Goal: Use online tool/utility: Utilize a website feature to perform a specific function

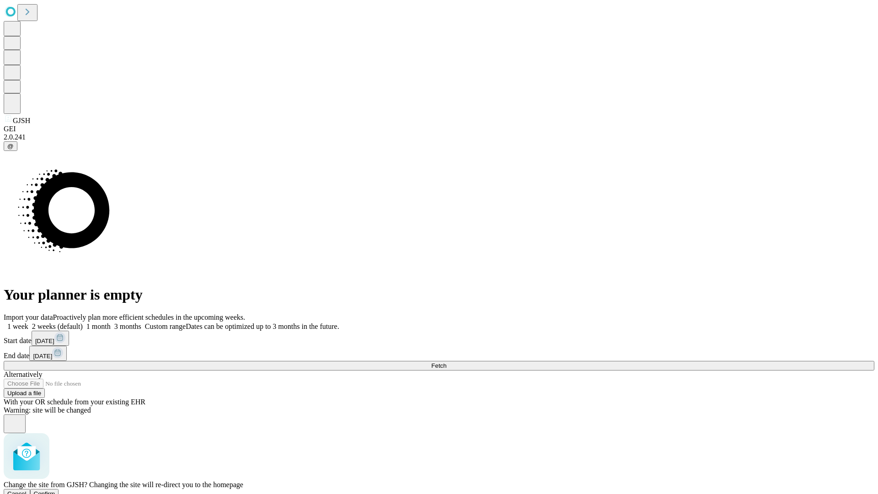
click at [55, 490] on span "Confirm" at bounding box center [44, 493] width 21 height 7
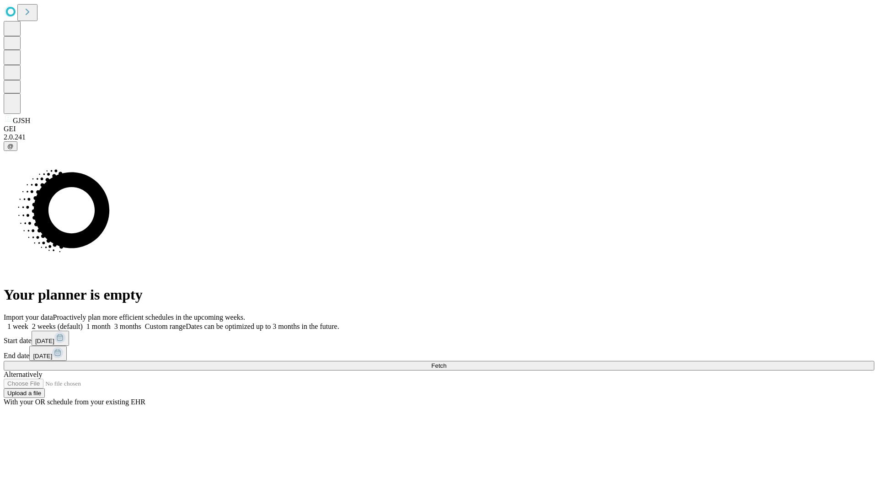
click at [28, 322] on label "1 week" at bounding box center [16, 326] width 25 height 8
click at [446, 362] on span "Fetch" at bounding box center [438, 365] width 15 height 7
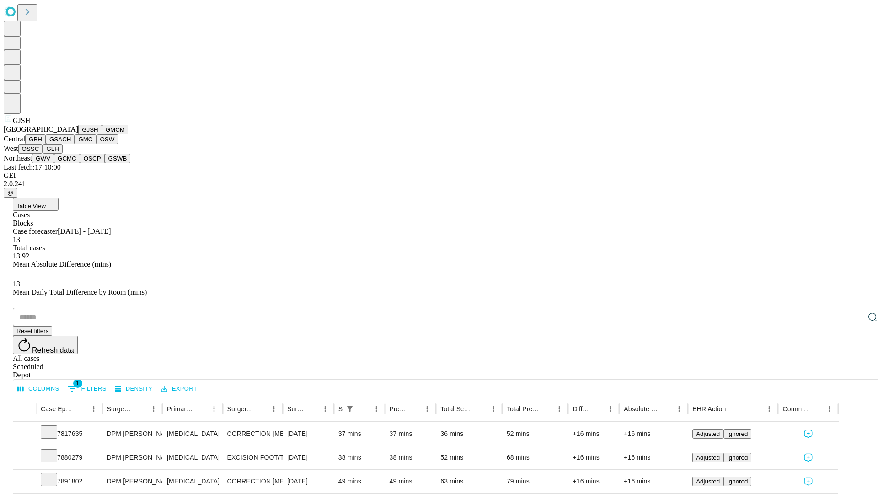
click at [102, 134] on button "GMCM" at bounding box center [115, 130] width 27 height 10
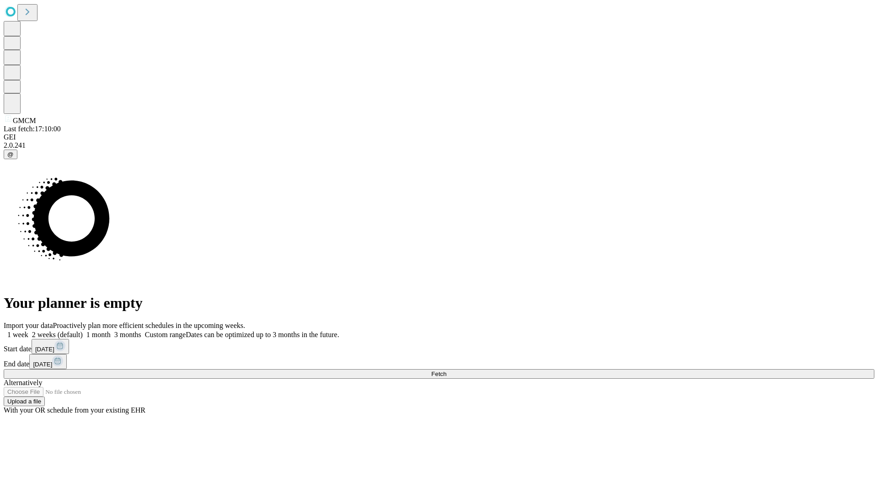
click at [28, 331] on label "1 week" at bounding box center [16, 335] width 25 height 8
click at [446, 370] on span "Fetch" at bounding box center [438, 373] width 15 height 7
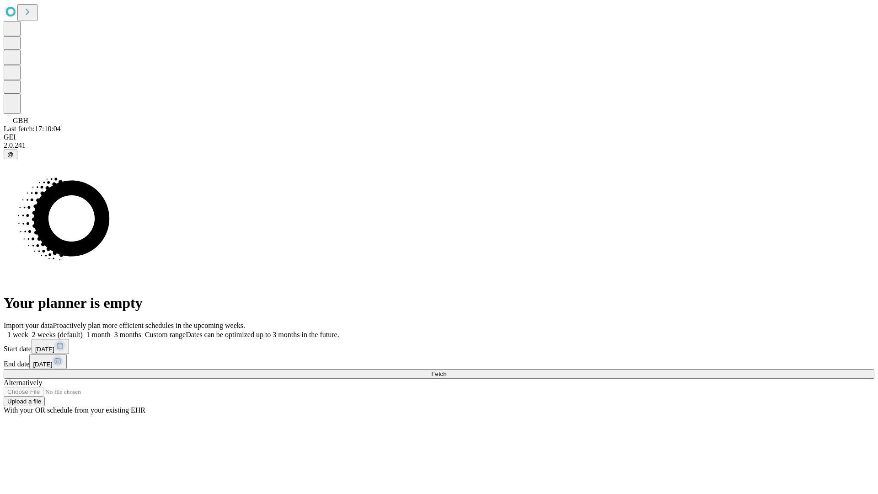
click at [28, 331] on label "1 week" at bounding box center [16, 335] width 25 height 8
click at [446, 370] on span "Fetch" at bounding box center [438, 373] width 15 height 7
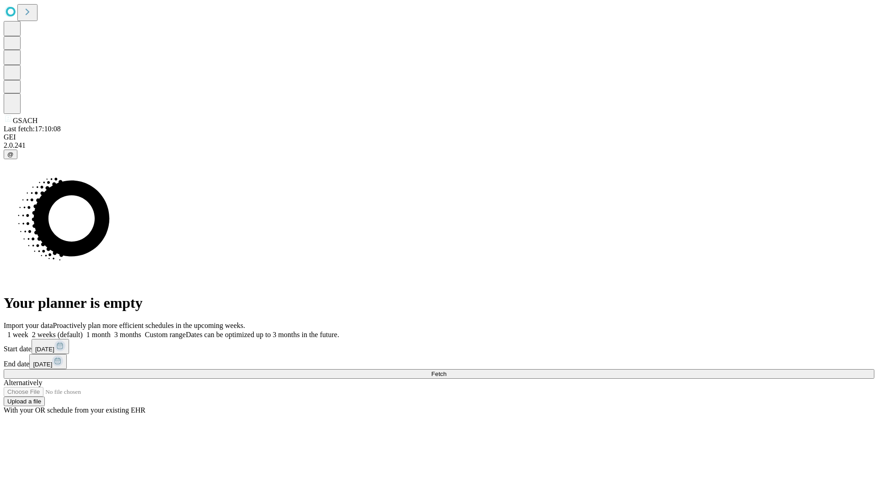
click at [28, 331] on label "1 week" at bounding box center [16, 335] width 25 height 8
click at [446, 370] on span "Fetch" at bounding box center [438, 373] width 15 height 7
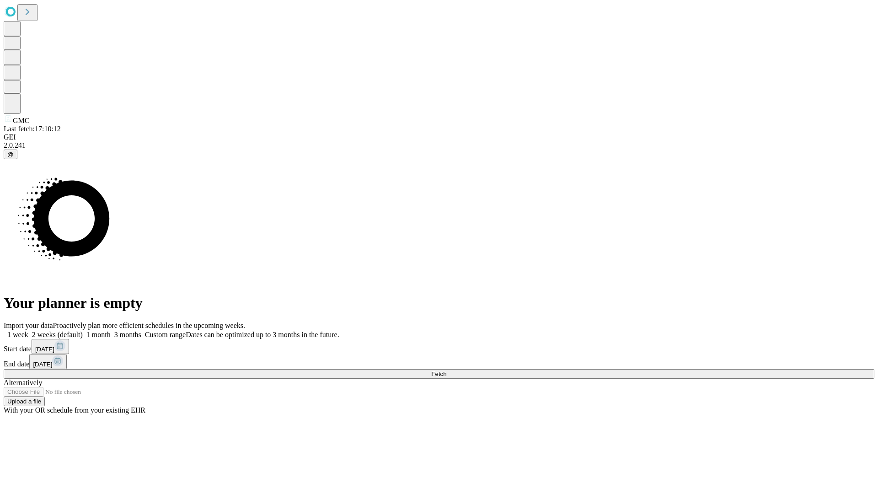
click at [28, 331] on label "1 week" at bounding box center [16, 335] width 25 height 8
click at [446, 370] on span "Fetch" at bounding box center [438, 373] width 15 height 7
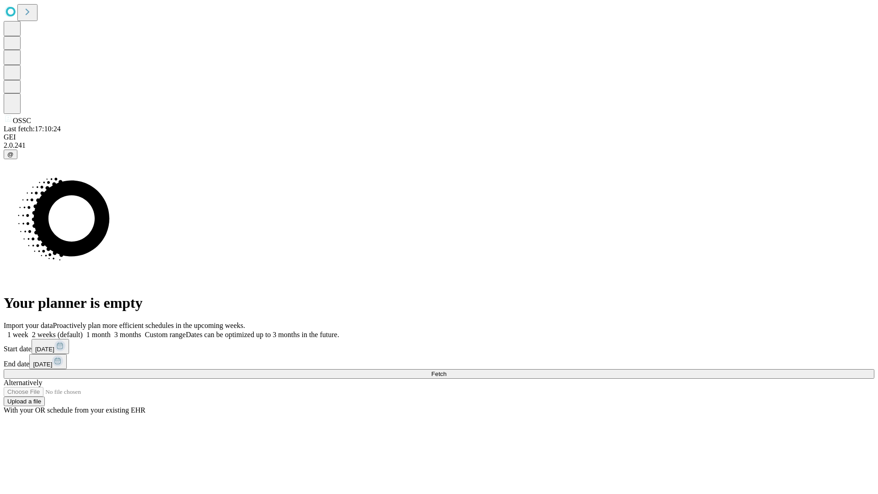
click at [446, 370] on span "Fetch" at bounding box center [438, 373] width 15 height 7
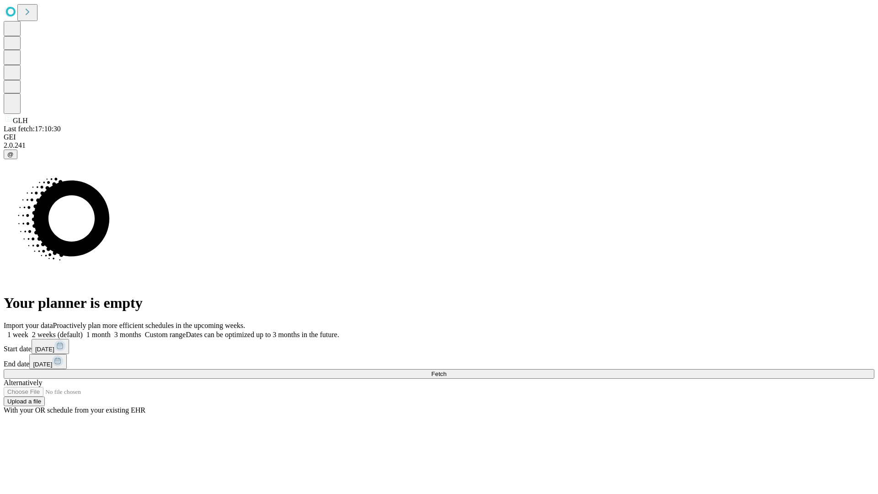
click at [28, 331] on label "1 week" at bounding box center [16, 335] width 25 height 8
click at [446, 370] on span "Fetch" at bounding box center [438, 373] width 15 height 7
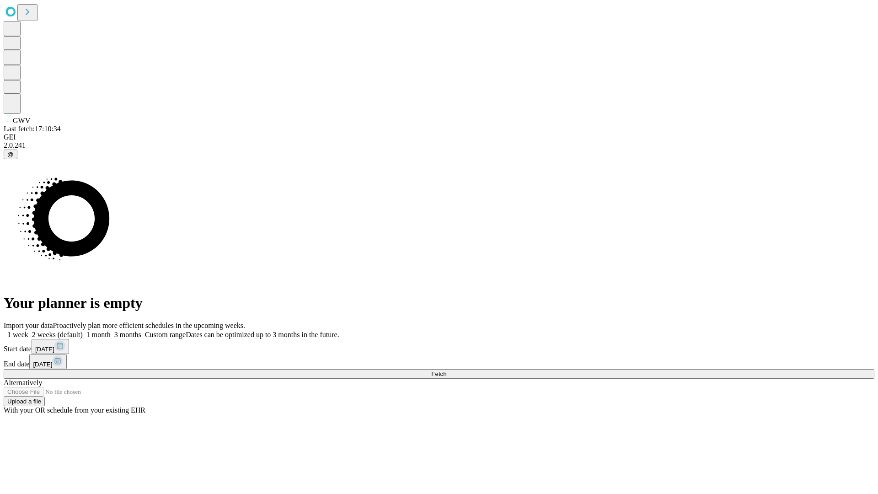
click at [28, 331] on label "1 week" at bounding box center [16, 335] width 25 height 8
click at [446, 370] on span "Fetch" at bounding box center [438, 373] width 15 height 7
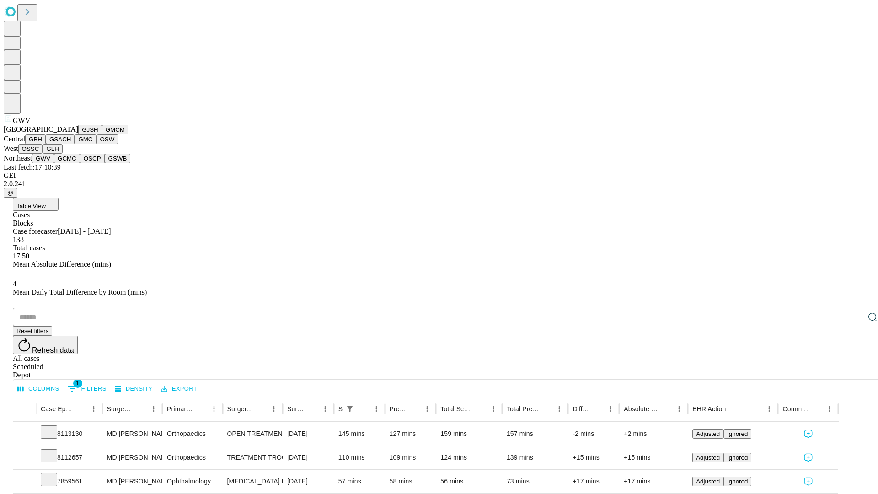
click at [71, 163] on button "GCMC" at bounding box center [67, 159] width 26 height 10
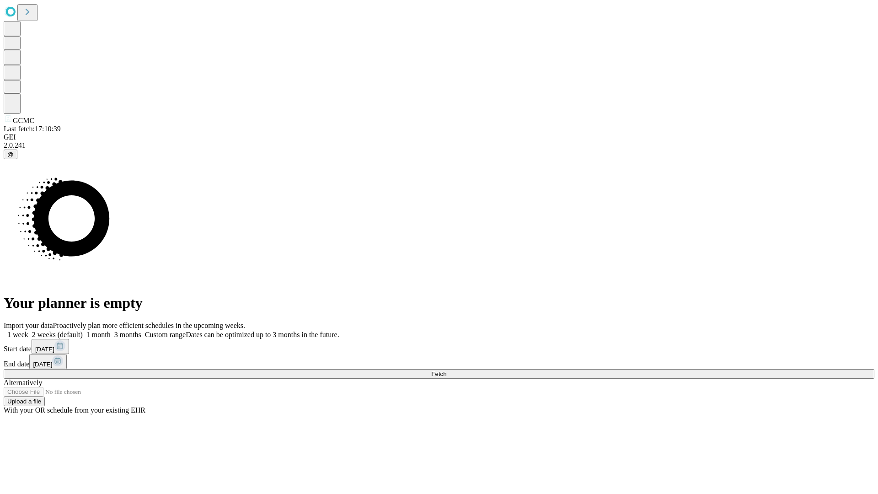
click at [28, 331] on label "1 week" at bounding box center [16, 335] width 25 height 8
click at [446, 370] on span "Fetch" at bounding box center [438, 373] width 15 height 7
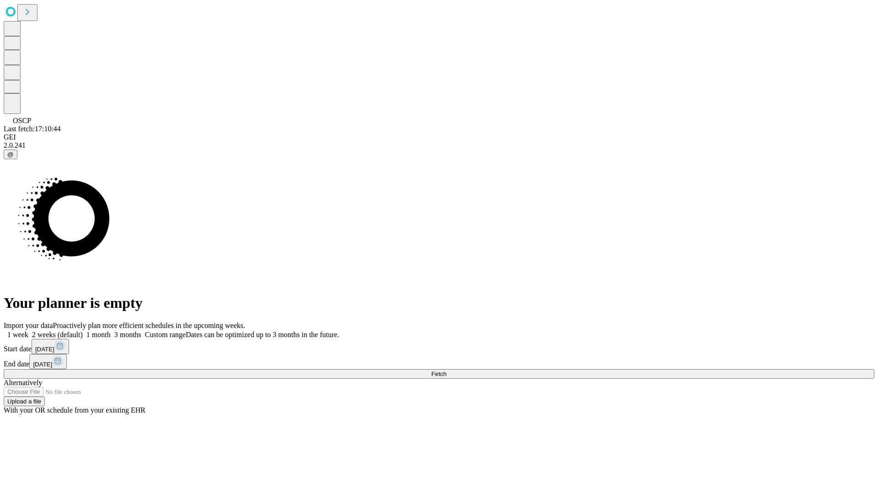
click at [28, 331] on label "1 week" at bounding box center [16, 335] width 25 height 8
click at [446, 370] on span "Fetch" at bounding box center [438, 373] width 15 height 7
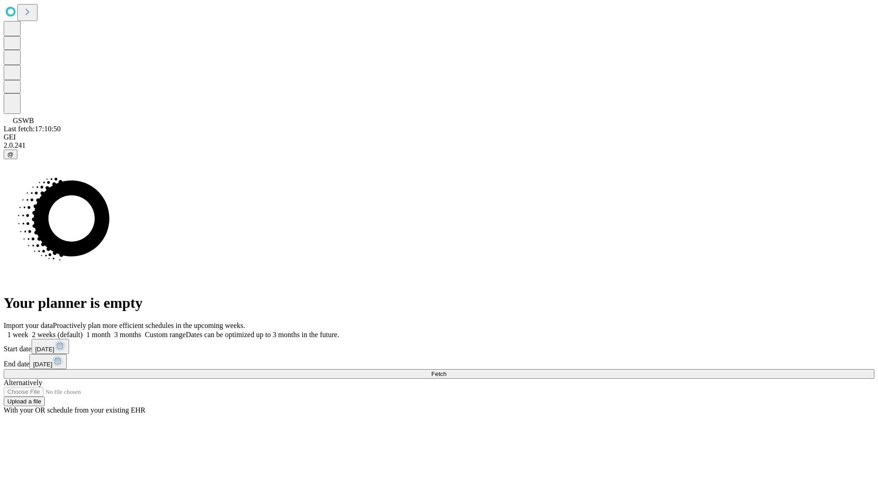
click at [28, 331] on label "1 week" at bounding box center [16, 335] width 25 height 8
click at [446, 370] on span "Fetch" at bounding box center [438, 373] width 15 height 7
